Goal: Task Accomplishment & Management: Manage account settings

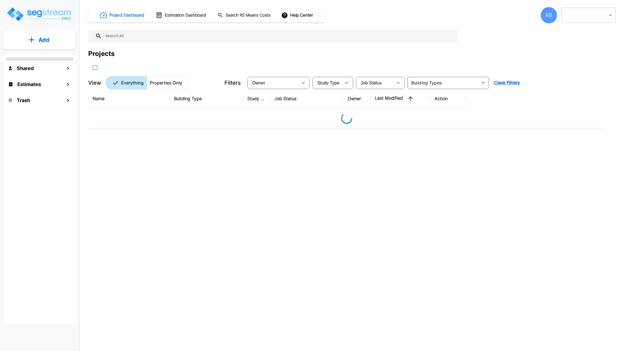
type input "15"
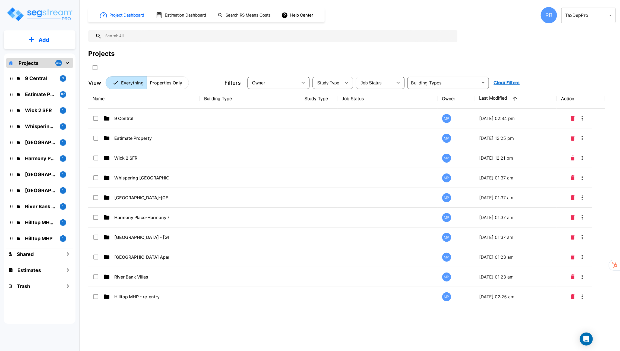
click at [550, 16] on div "RB" at bounding box center [549, 15] width 16 height 16
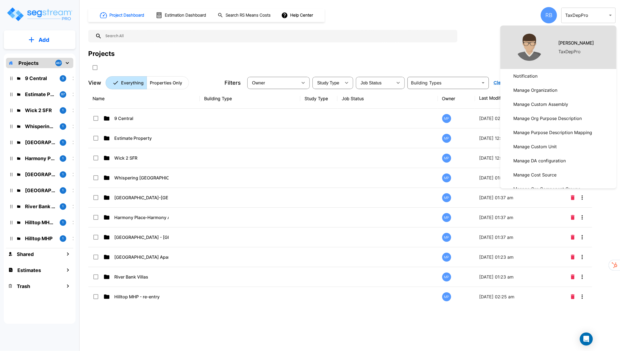
click at [539, 90] on p "Manage Organization" at bounding box center [535, 90] width 48 height 11
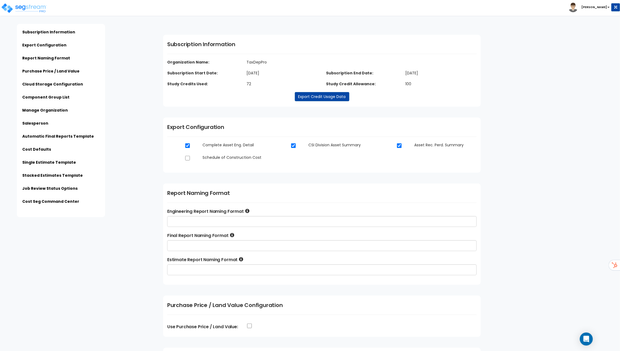
click at [42, 94] on ul "Subscription Information Export Configuration Report Naming Format Purchase Pri…" at bounding box center [60, 118] width 77 height 178
click at [42, 96] on link "Component Group List" at bounding box center [45, 96] width 47 height 5
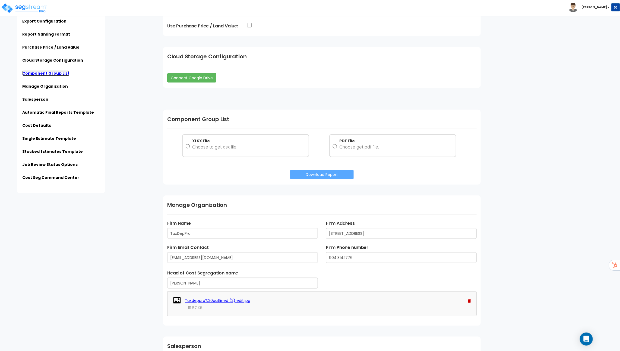
scroll to position [387, 0]
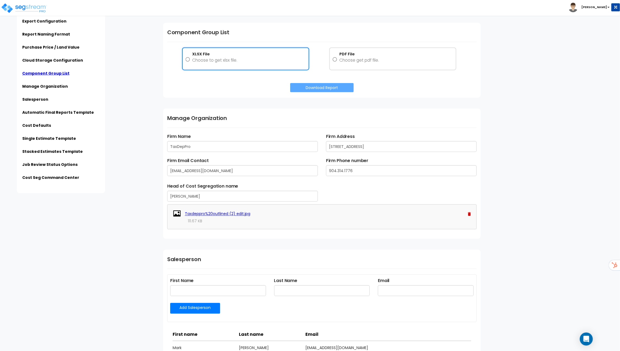
click at [238, 63] on div "XLSX File Choose to get xlsx file." at bounding box center [245, 58] width 119 height 15
click at [190, 63] on input "XLSX File Choose to get xlsx file." at bounding box center [188, 59] width 4 height 17
radio input "true"
click at [578, 6] on img at bounding box center [572, 7] width 9 height 9
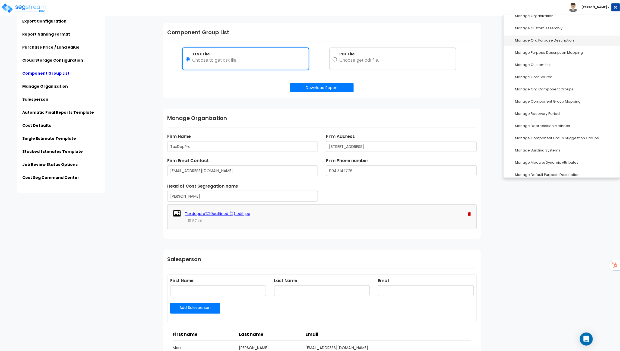
scroll to position [63, 0]
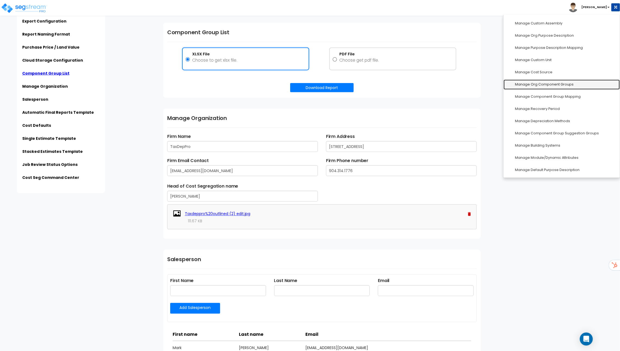
click at [549, 85] on link "Manage Org Component Groups" at bounding box center [561, 85] width 116 height 10
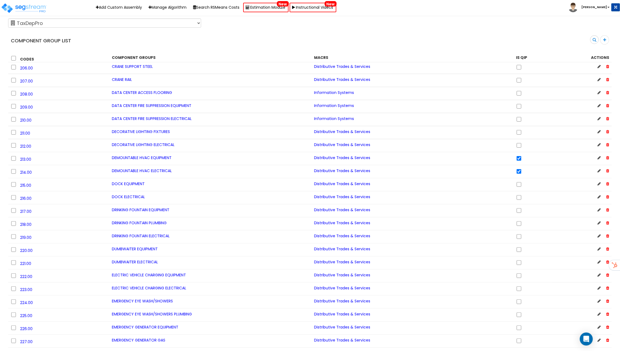
scroll to position [2567, 0]
